Goal: Information Seeking & Learning: Learn about a topic

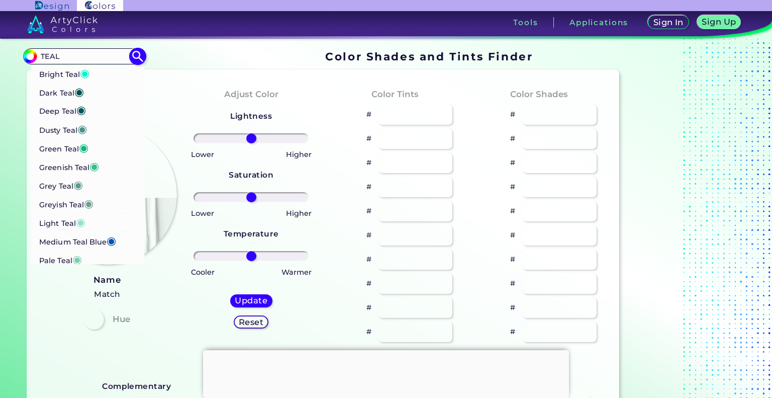
type input "TEAL"
click at [95, 259] on li "Pale Teal ◉" at bounding box center [88, 259] width 114 height 19
type input "#82cbb2"
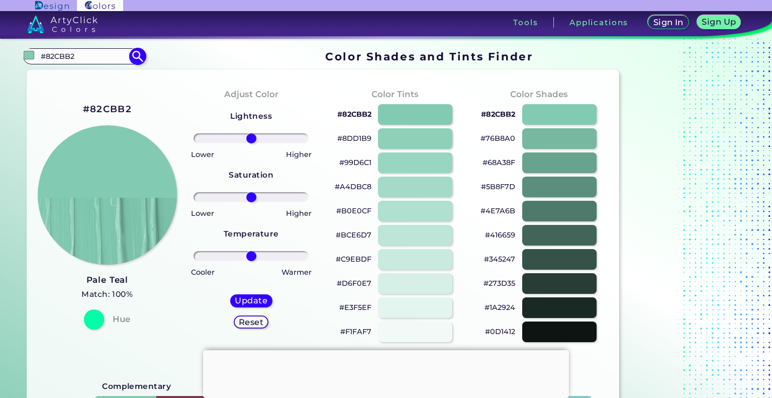
drag, startPoint x: 89, startPoint y: 55, endPoint x: 33, endPoint y: 53, distance: 55.3
click at [33, 53] on div "#82cbb2 #82CBB2 Bright Teal ◉ Dark Teal ◉ Deep Teal ◉ [PERSON_NAME] ◉ Green Tea…" at bounding box center [84, 56] width 122 height 16
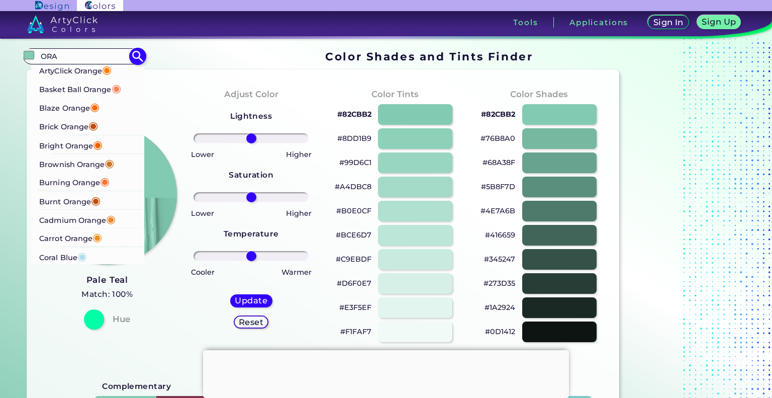
type input "ORA"
click at [85, 108] on p "Blaze Orange ◉" at bounding box center [69, 107] width 60 height 19
type input "#ff6600"
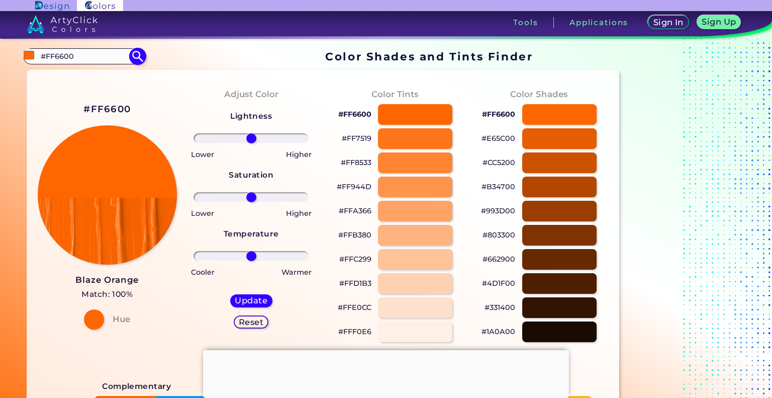
drag, startPoint x: 88, startPoint y: 59, endPoint x: 55, endPoint y: 59, distance: 32.7
click at [55, 59] on input "#FF6600" at bounding box center [84, 56] width 94 height 14
type input "#FDDC5C"
type input "#fddc5c"
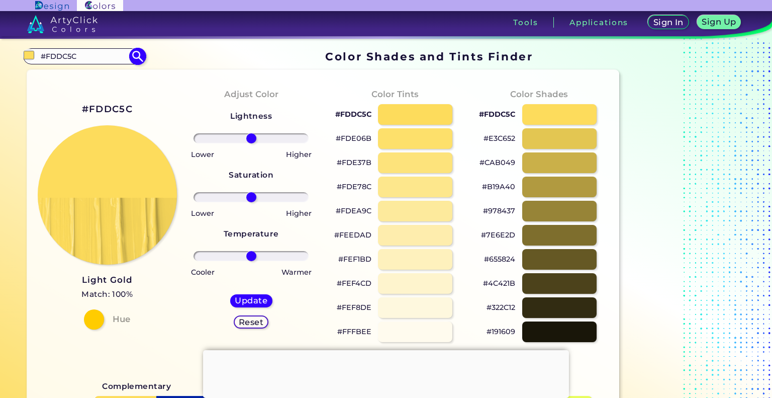
drag, startPoint x: 95, startPoint y: 59, endPoint x: 51, endPoint y: 58, distance: 43.3
click at [51, 58] on input "#FDDC5C" at bounding box center [84, 56] width 94 height 14
type input "#F7DDAE5"
type input "#000000"
click at [65, 58] on input "#F7DDAE5" at bounding box center [84, 56] width 94 height 14
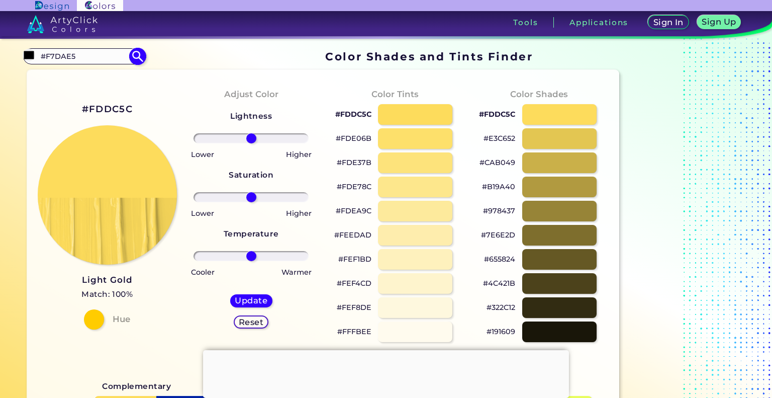
type input "#F7DAE5"
type input "#f7dae5"
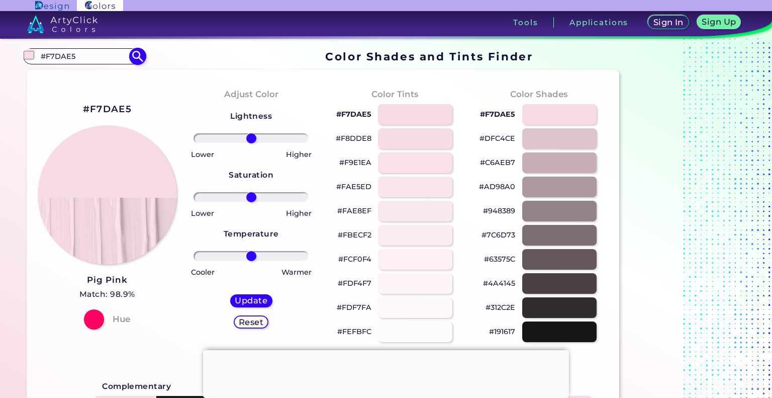
drag, startPoint x: 82, startPoint y: 55, endPoint x: 46, endPoint y: 55, distance: 35.7
click at [46, 55] on input "#F7DAE5" at bounding box center [84, 56] width 94 height 14
type input "#orange"
click at [100, 55] on input "#orange" at bounding box center [84, 56] width 94 height 14
drag, startPoint x: 127, startPoint y: 57, endPoint x: 146, endPoint y: 58, distance: 18.6
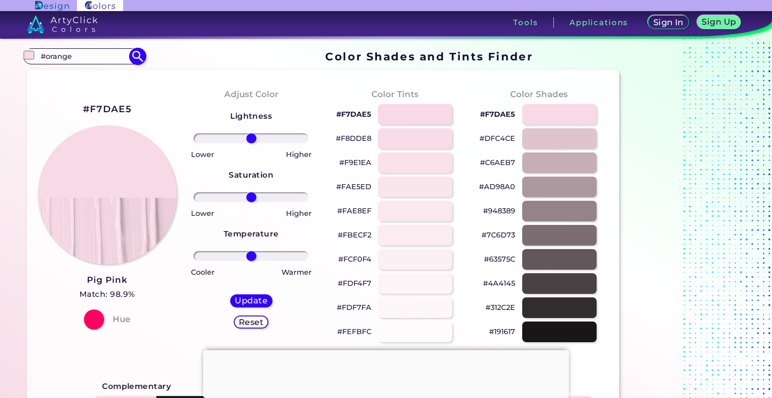
click at [128, 57] on input "#orange" at bounding box center [84, 56] width 94 height 14
click at [146, 58] on section "#f7dae5 #orange Acadia ◉ Acid Green ◉ Aero Blue ◉ Alabaster ◉ Albescent White ◉…" at bounding box center [323, 57] width 600 height 20
click at [136, 57] on img at bounding box center [138, 57] width 18 height 18
type input "#000000"
click at [93, 57] on input "#orange" at bounding box center [84, 56] width 94 height 14
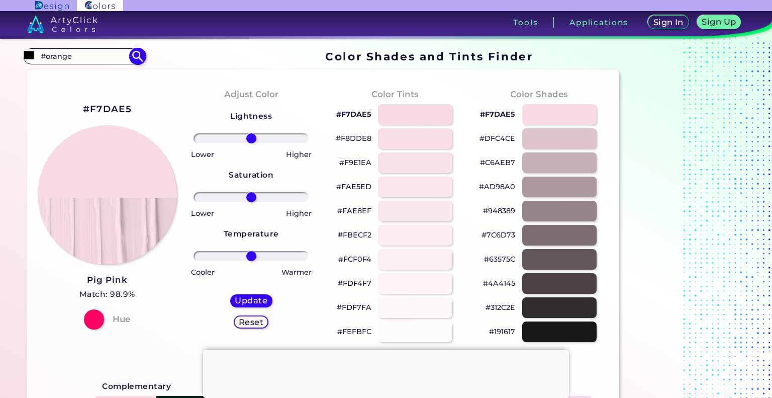
click at [77, 53] on input "#orange" at bounding box center [84, 56] width 94 height 14
drag, startPoint x: 67, startPoint y: 57, endPoint x: 18, endPoint y: 60, distance: 49.4
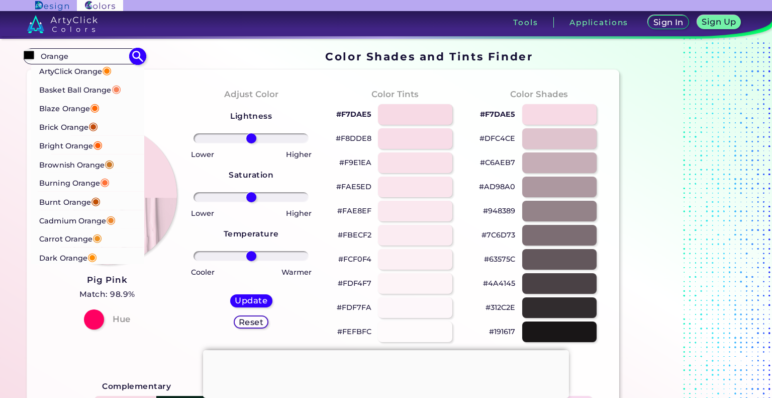
type input "Orange"
click at [67, 128] on p "Brick Orange ◉" at bounding box center [68, 126] width 59 height 19
type input "#c14a09"
type input "#C14A09"
